Goal: Task Accomplishment & Management: Manage account settings

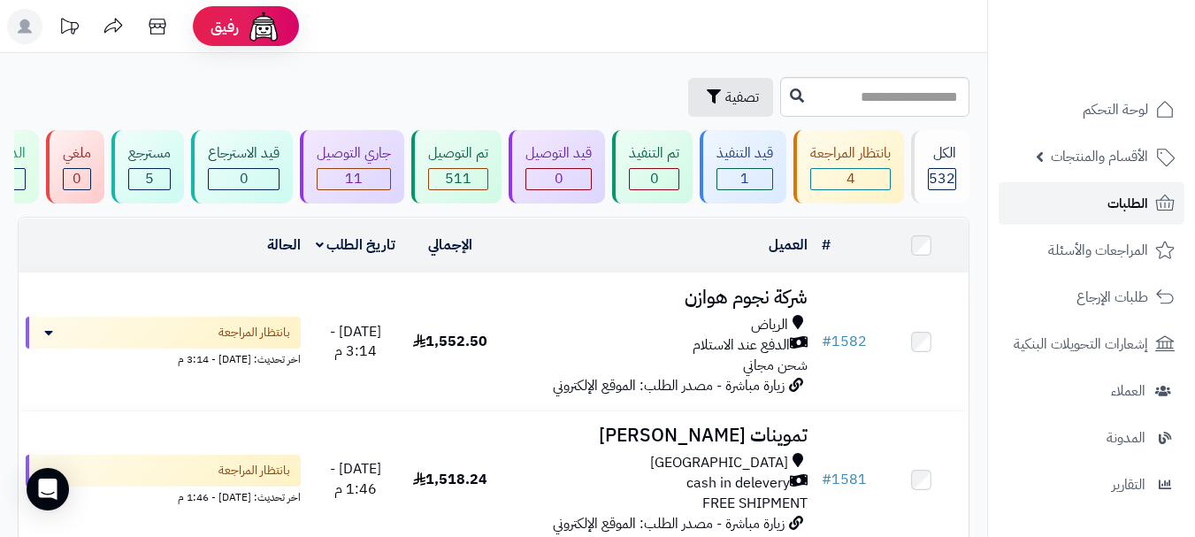
click at [1116, 195] on span "الطلبات" at bounding box center [1127, 203] width 41 height 25
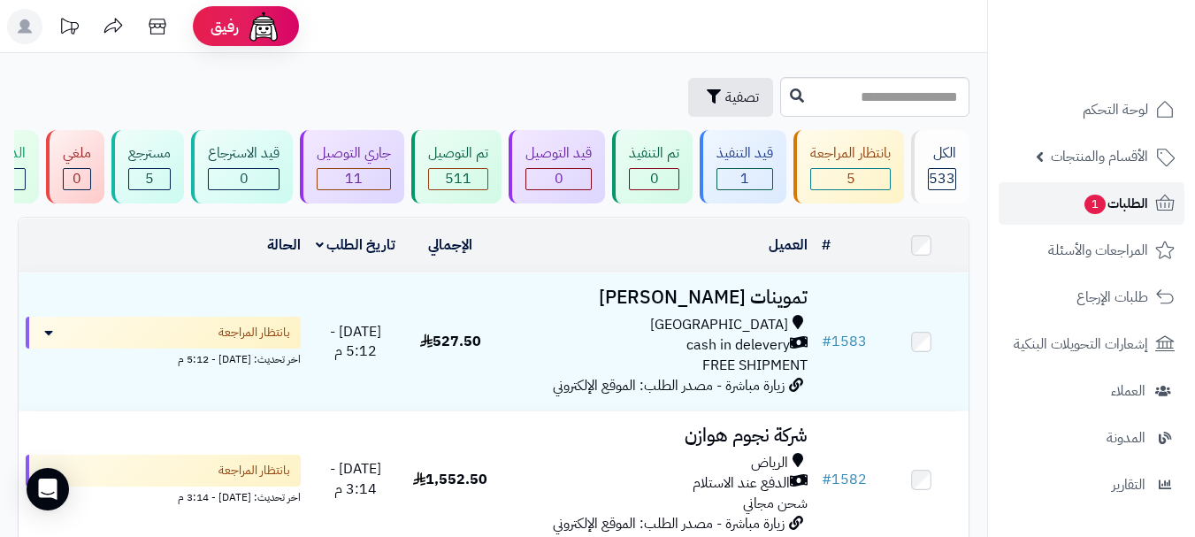
click at [1098, 202] on span "1" at bounding box center [1094, 204] width 23 height 21
